Goal: Navigation & Orientation: Find specific page/section

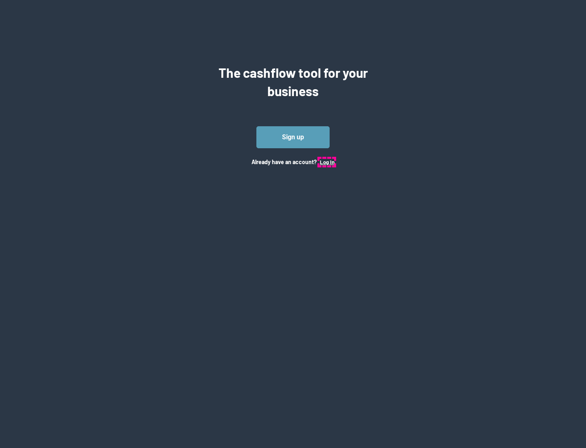
click at [327, 162] on button "Log In" at bounding box center [327, 162] width 15 height 7
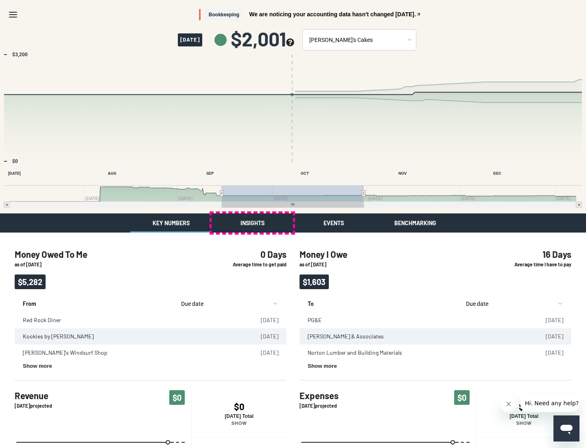
click at [252, 223] on button "Insights" at bounding box center [252, 222] width 81 height 19
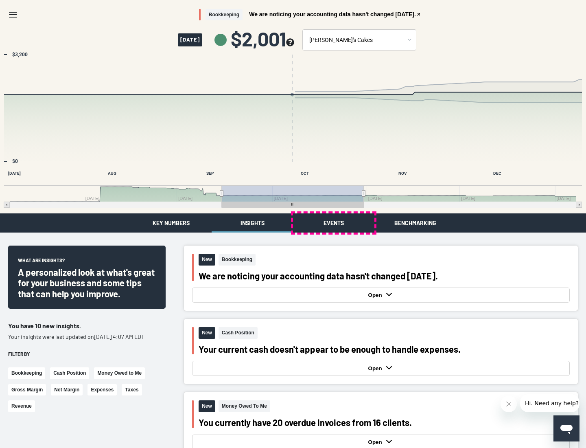
click at [334, 223] on button "Events" at bounding box center [333, 222] width 81 height 19
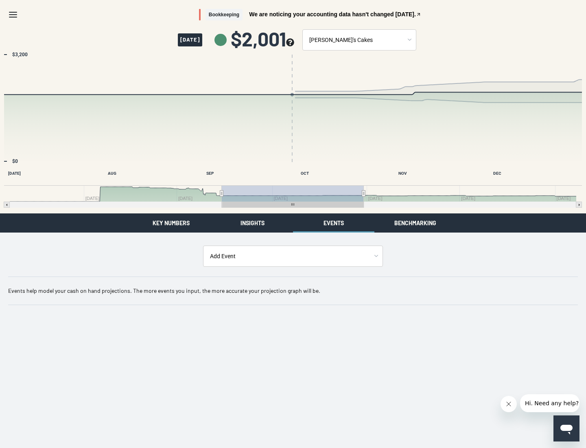
click at [415, 223] on button "Benchmarking" at bounding box center [414, 222] width 81 height 19
